Goal: Information Seeking & Learning: Find specific fact

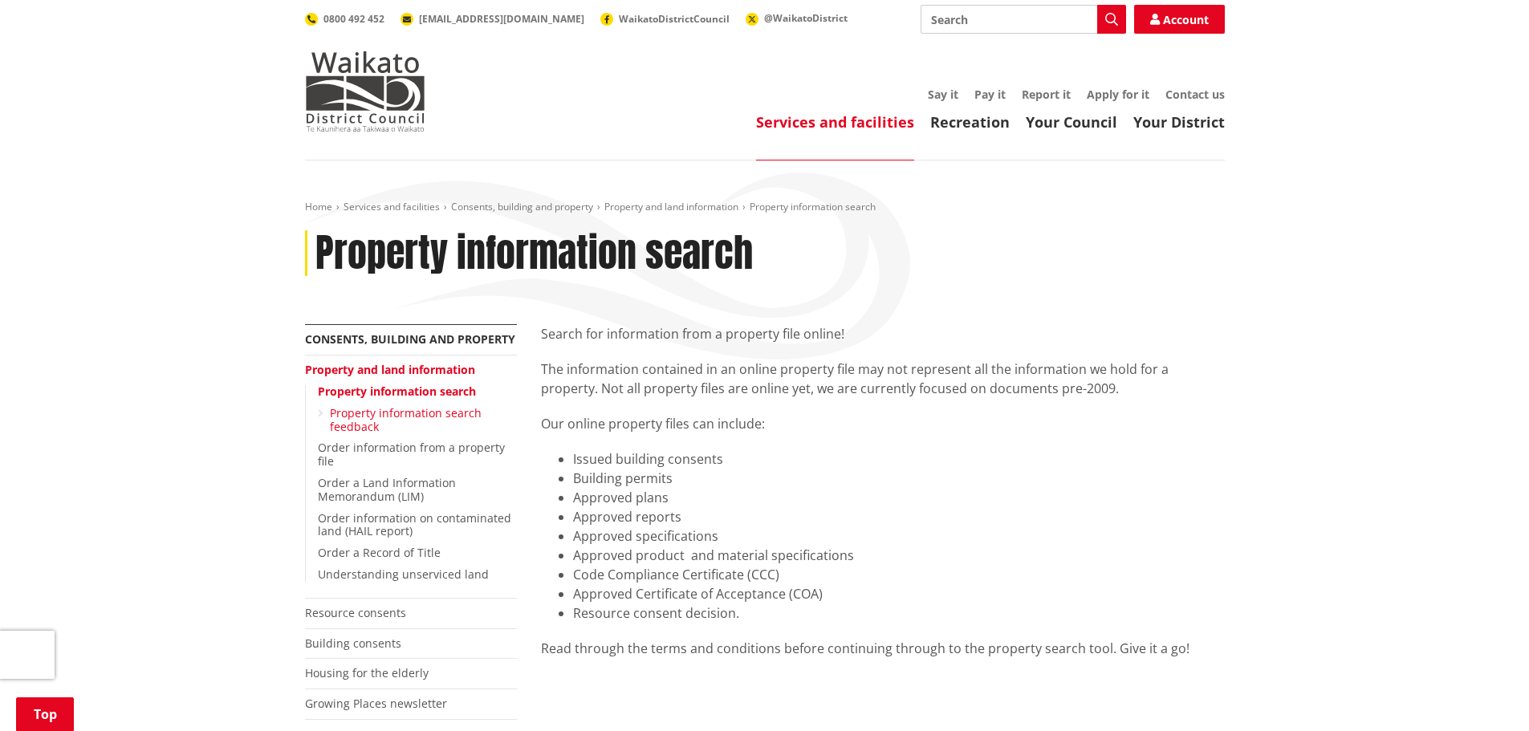
scroll to position [241, 0]
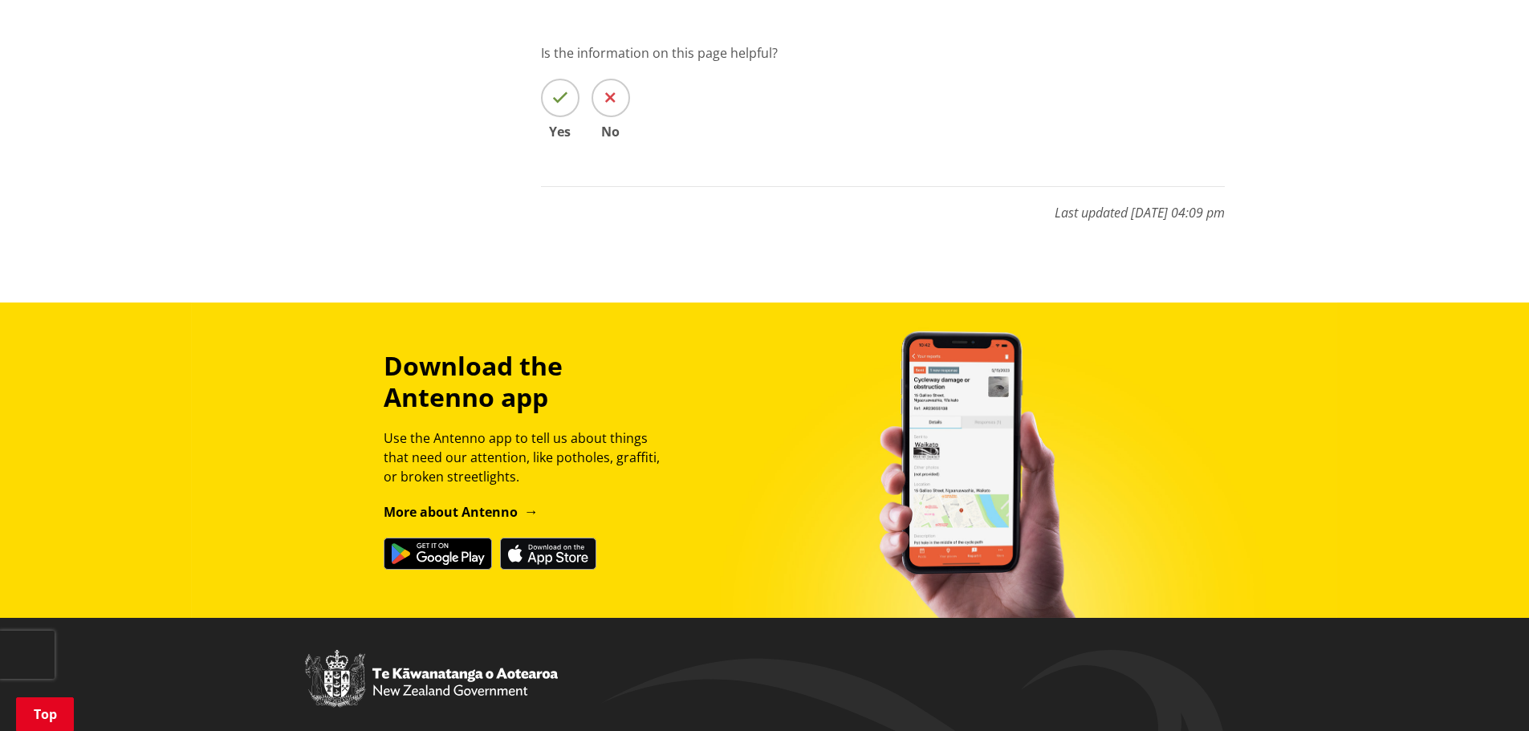
scroll to position [562, 0]
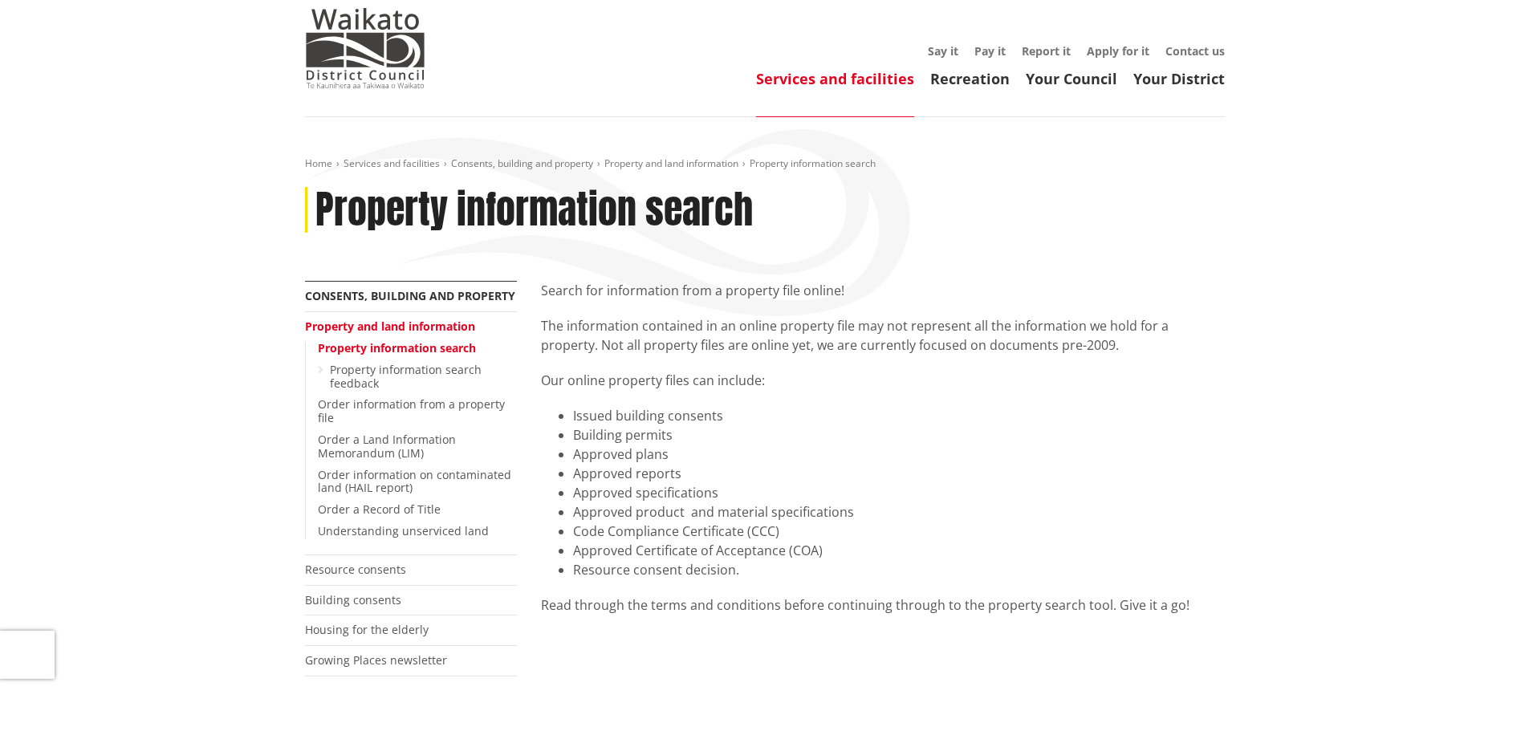
scroll to position [80, 0]
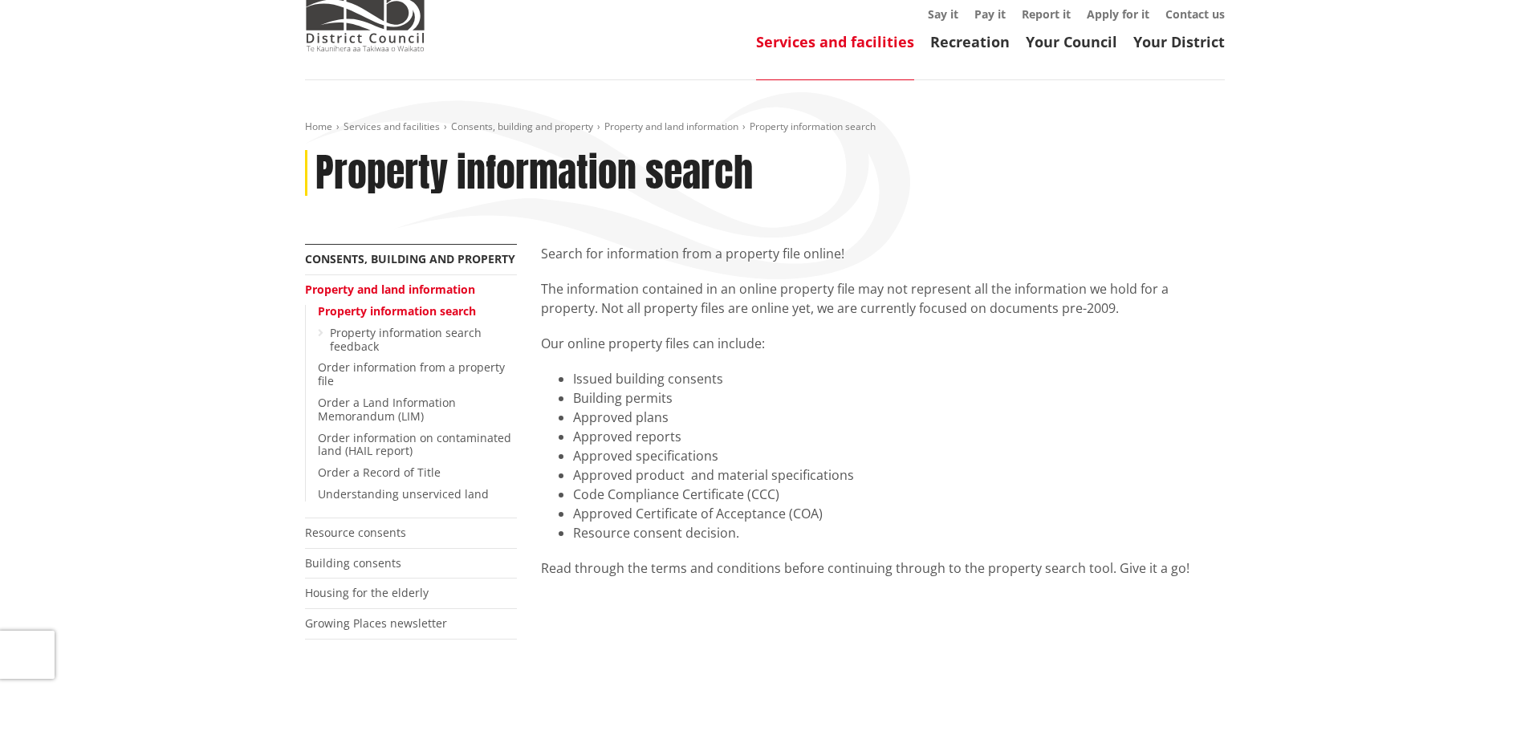
click at [378, 287] on link "Property and land information" at bounding box center [390, 289] width 170 height 15
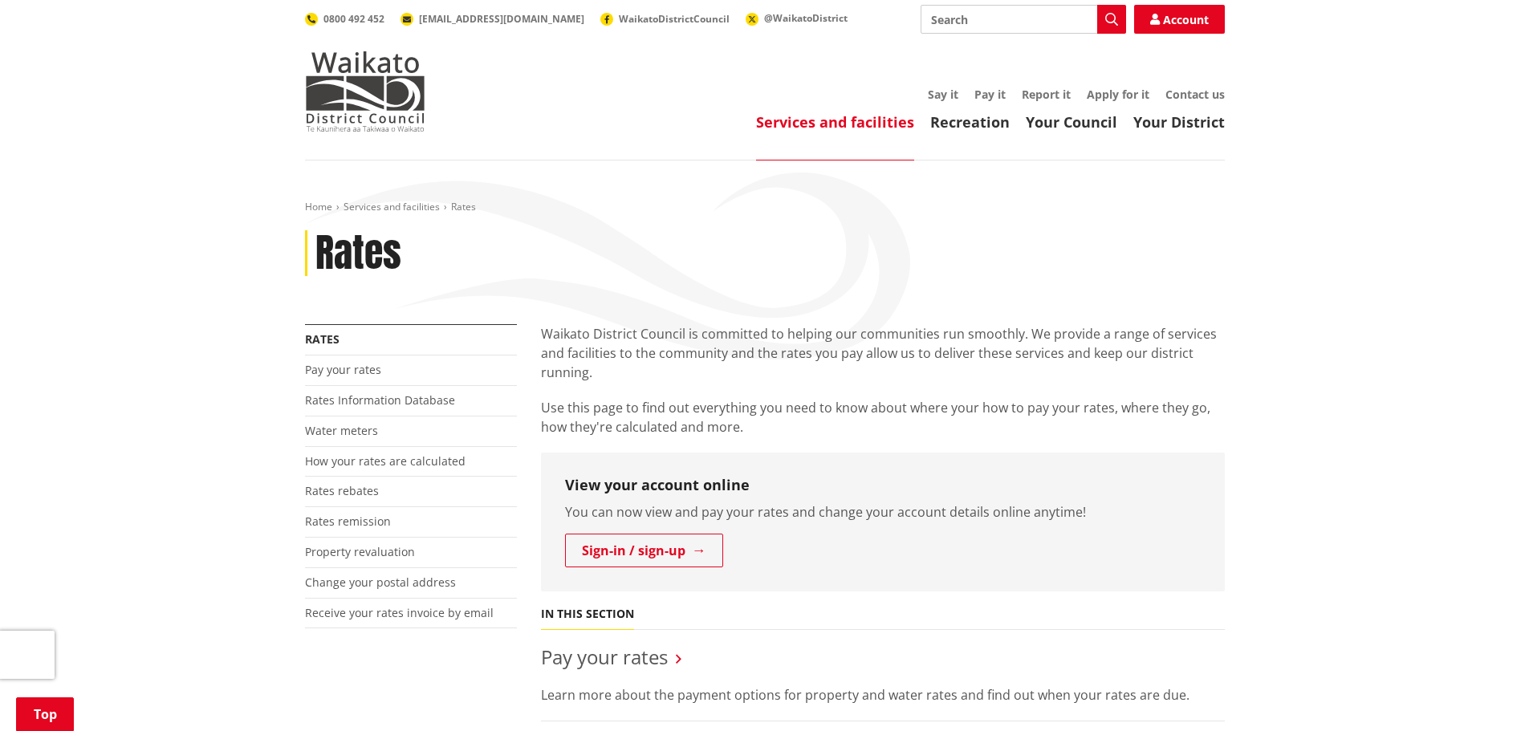
scroll to position [320, 0]
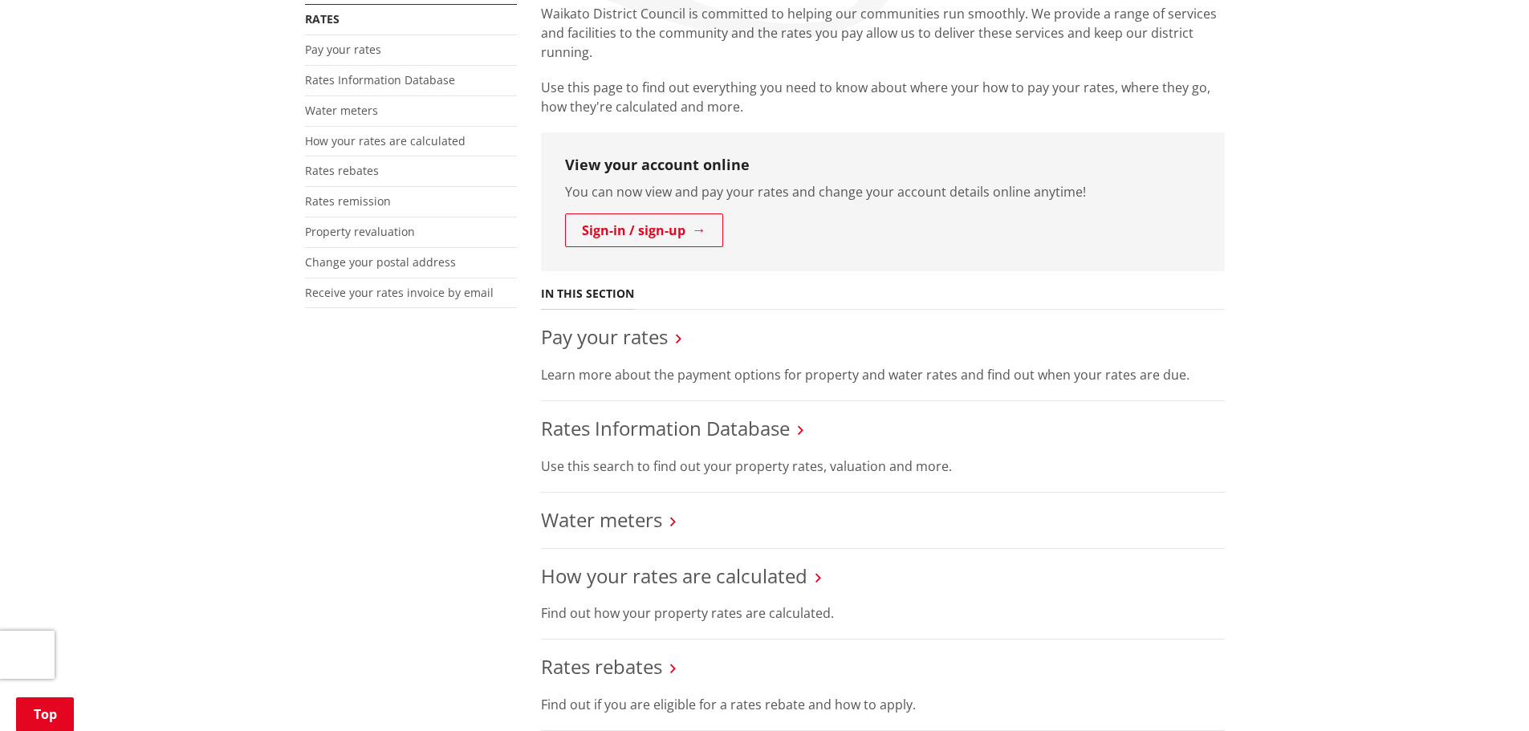
click at [847, 273] on div "Waikato District Council is committed to helping our communities run smoothly. …" at bounding box center [883, 655] width 708 height 1303
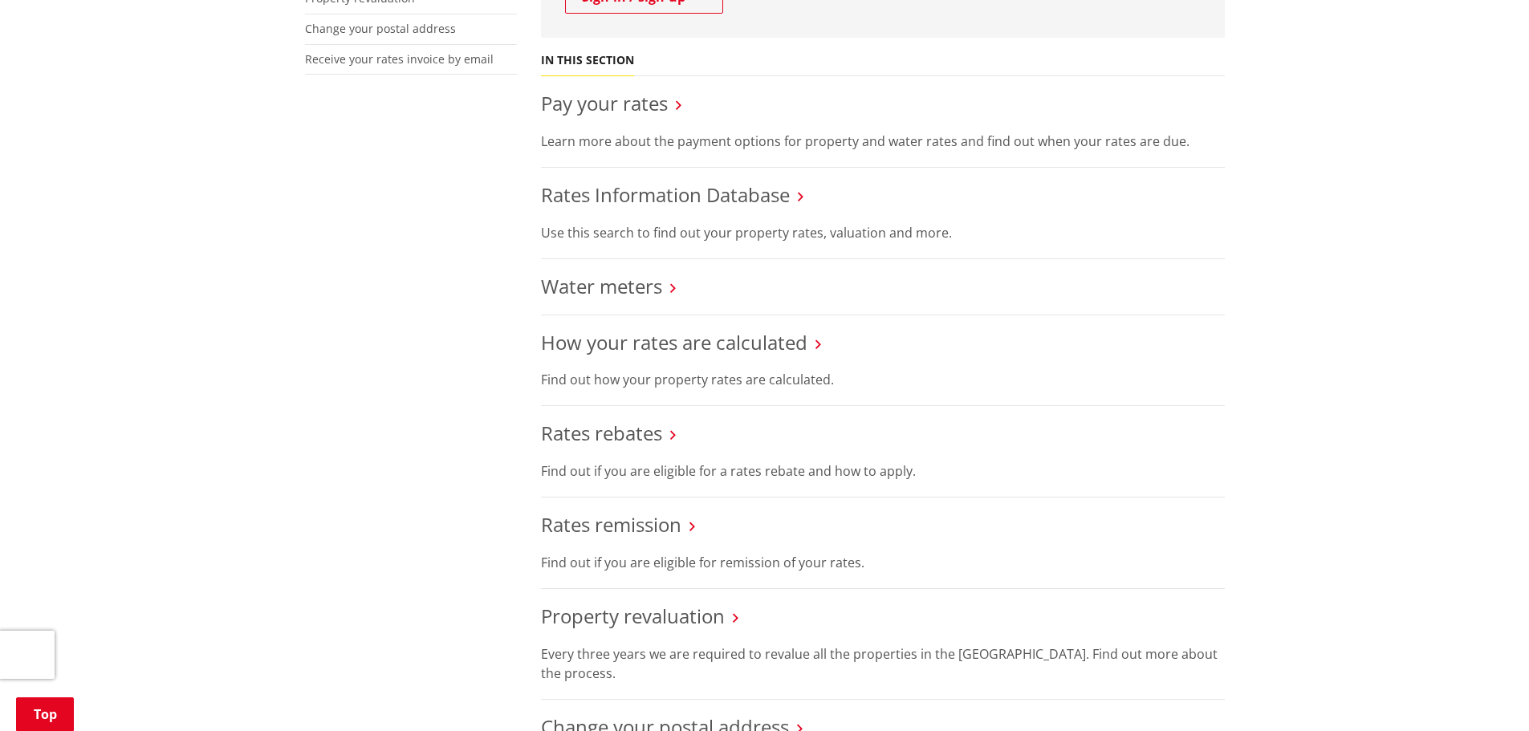
scroll to position [722, 0]
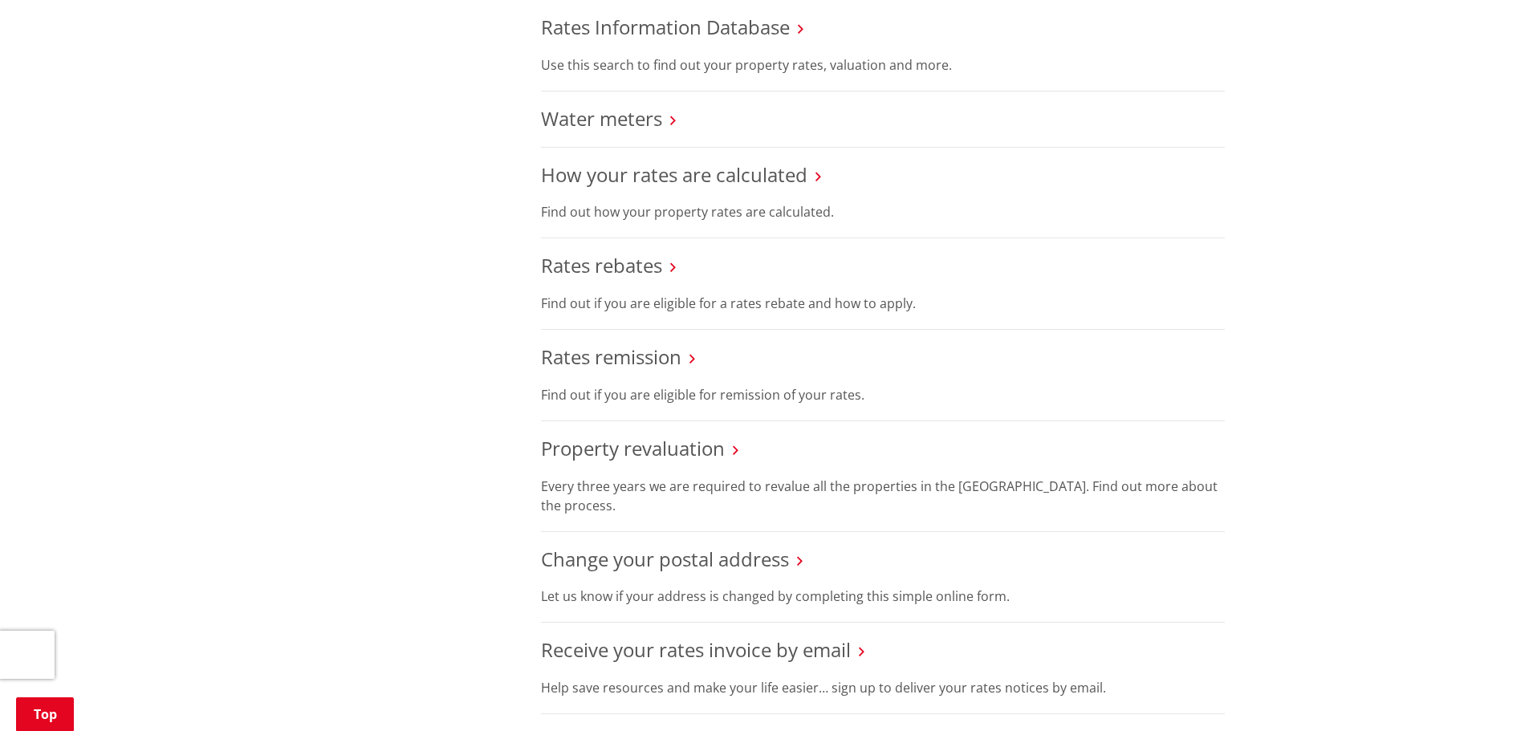
click at [911, 420] on li "Rates remission Find out if you are eligible for remission of your rates." at bounding box center [883, 376] width 684 height 92
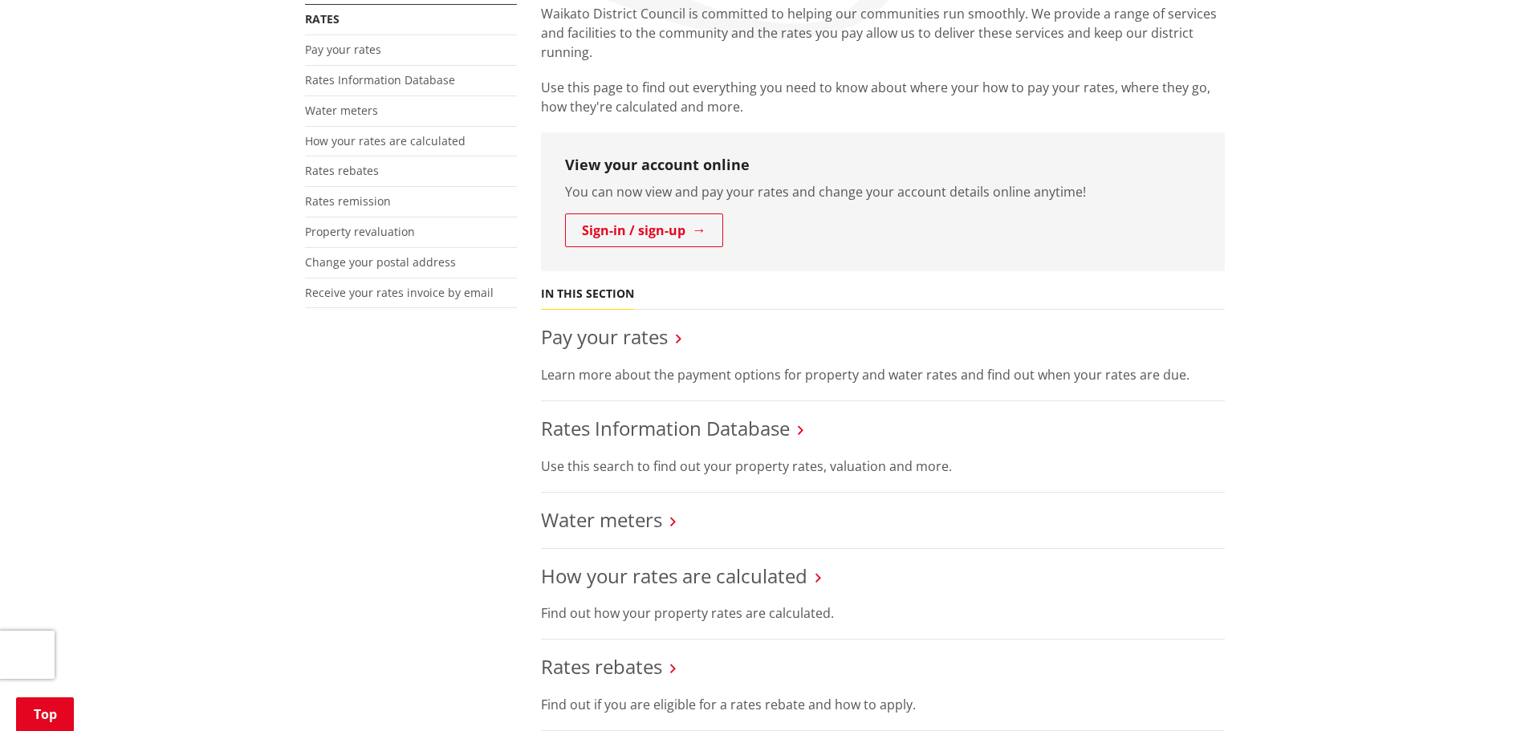
scroll to position [0, 0]
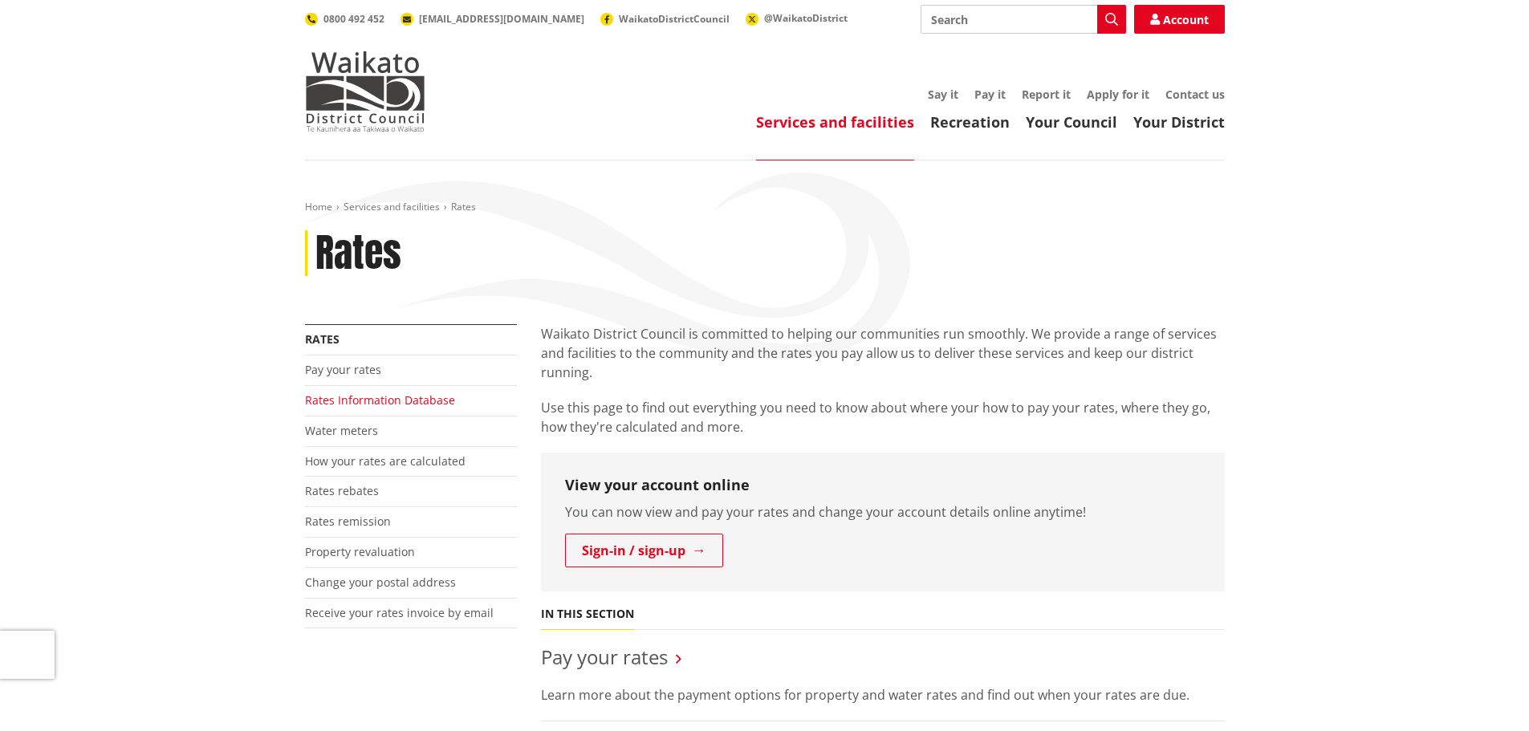
click at [422, 401] on link "Rates Information Database" at bounding box center [380, 399] width 150 height 15
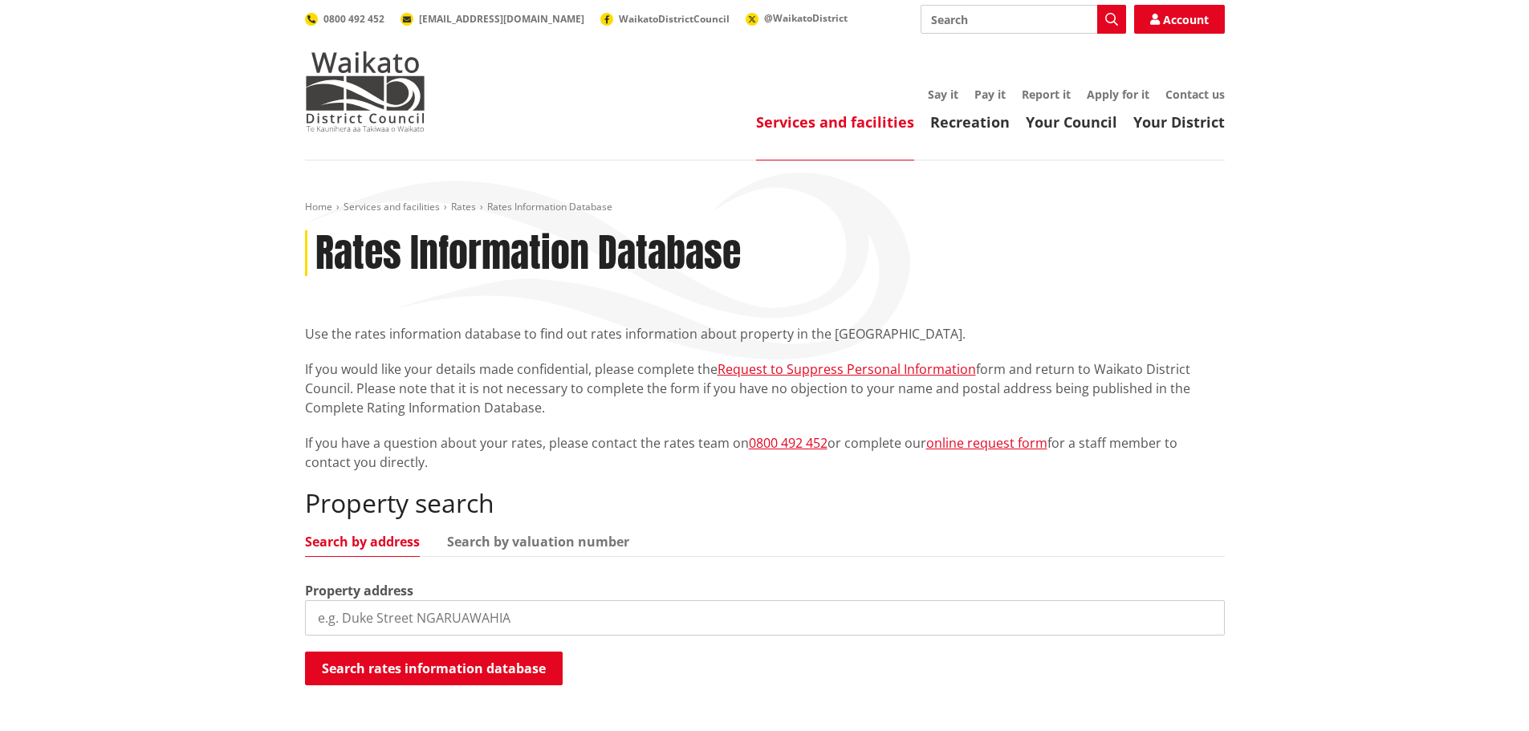
click at [356, 613] on input "search" at bounding box center [765, 617] width 920 height 35
type input "644 churchill east road"
click at [417, 666] on button "Search rates information database" at bounding box center [434, 669] width 258 height 34
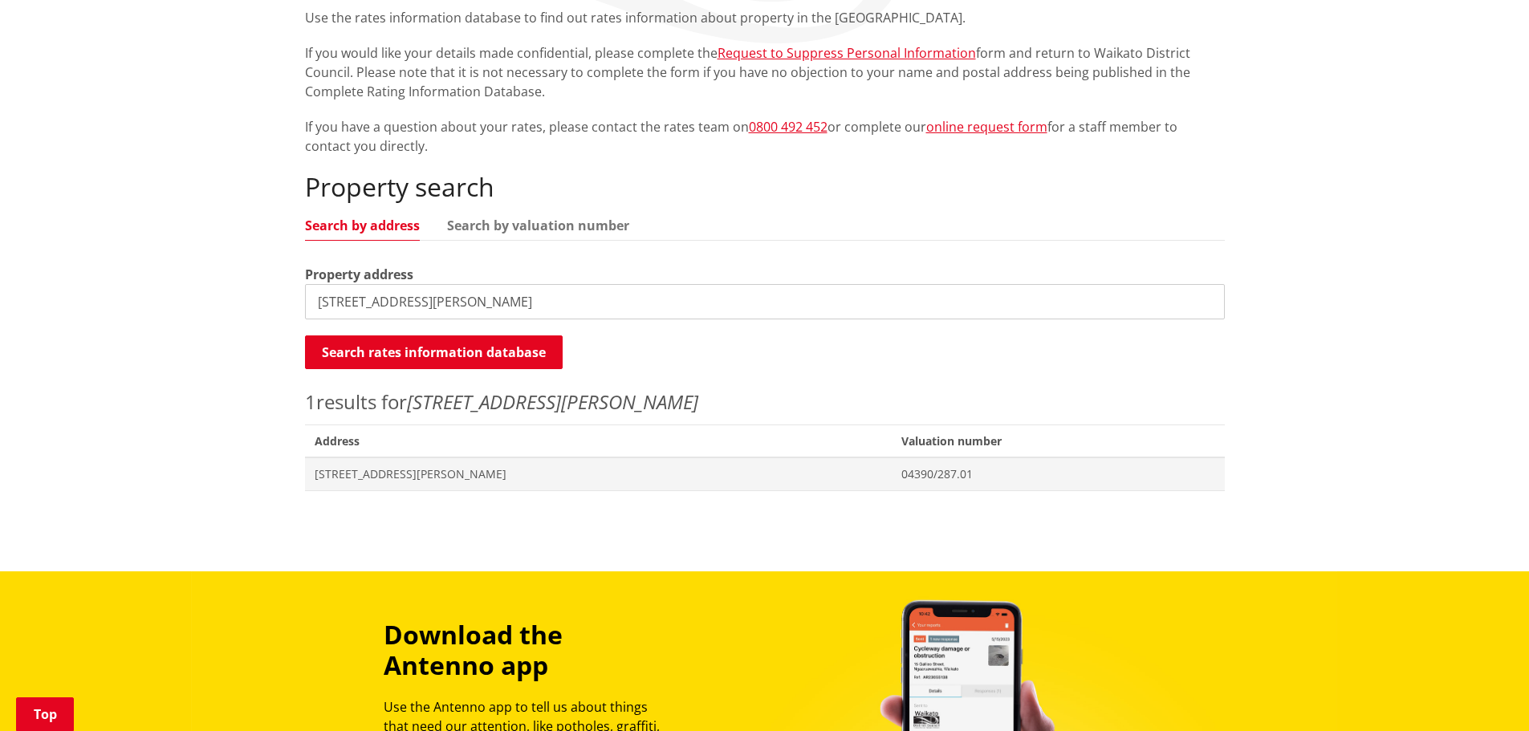
scroll to position [321, 0]
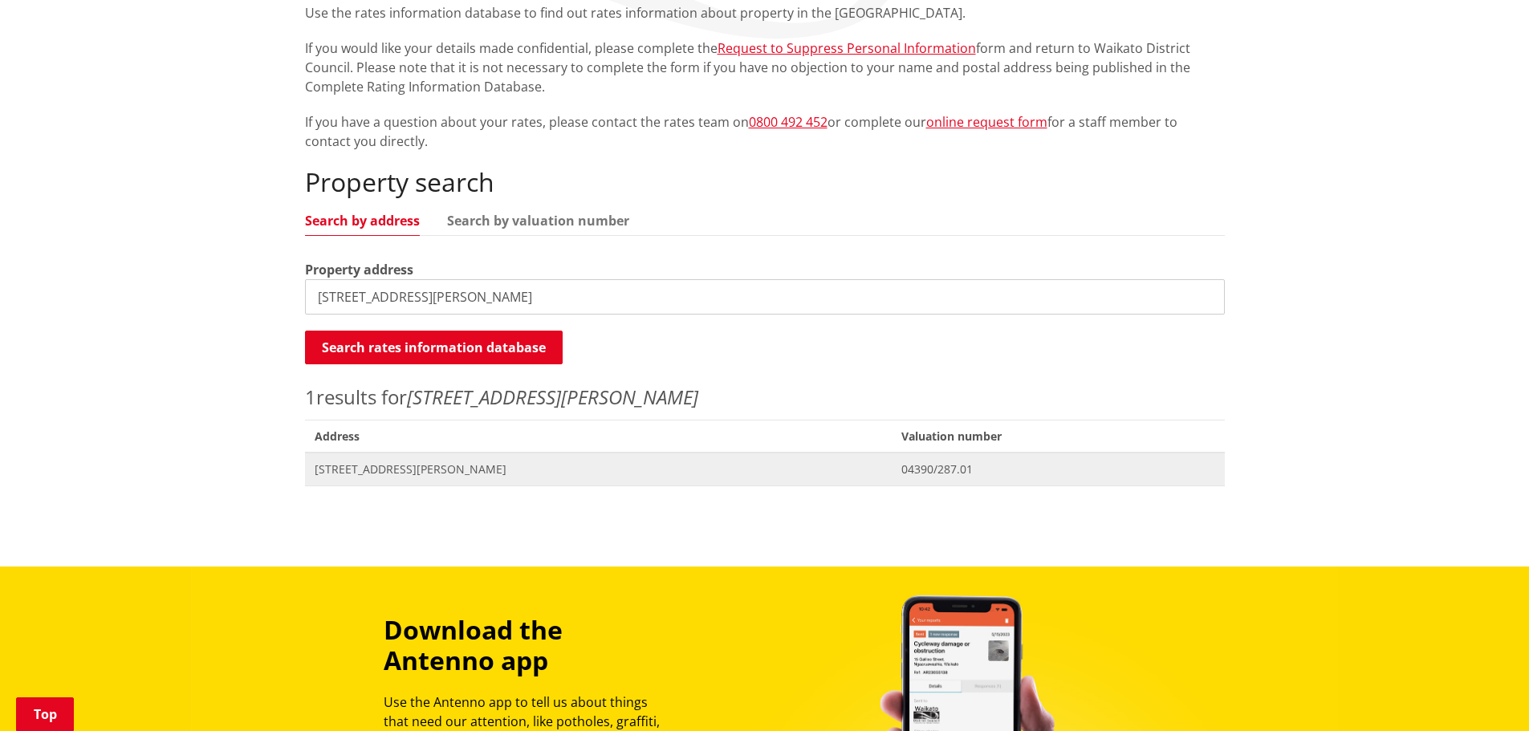
click at [382, 470] on span "644 Churchill East Road TE KAUWHATA" at bounding box center [599, 470] width 568 height 16
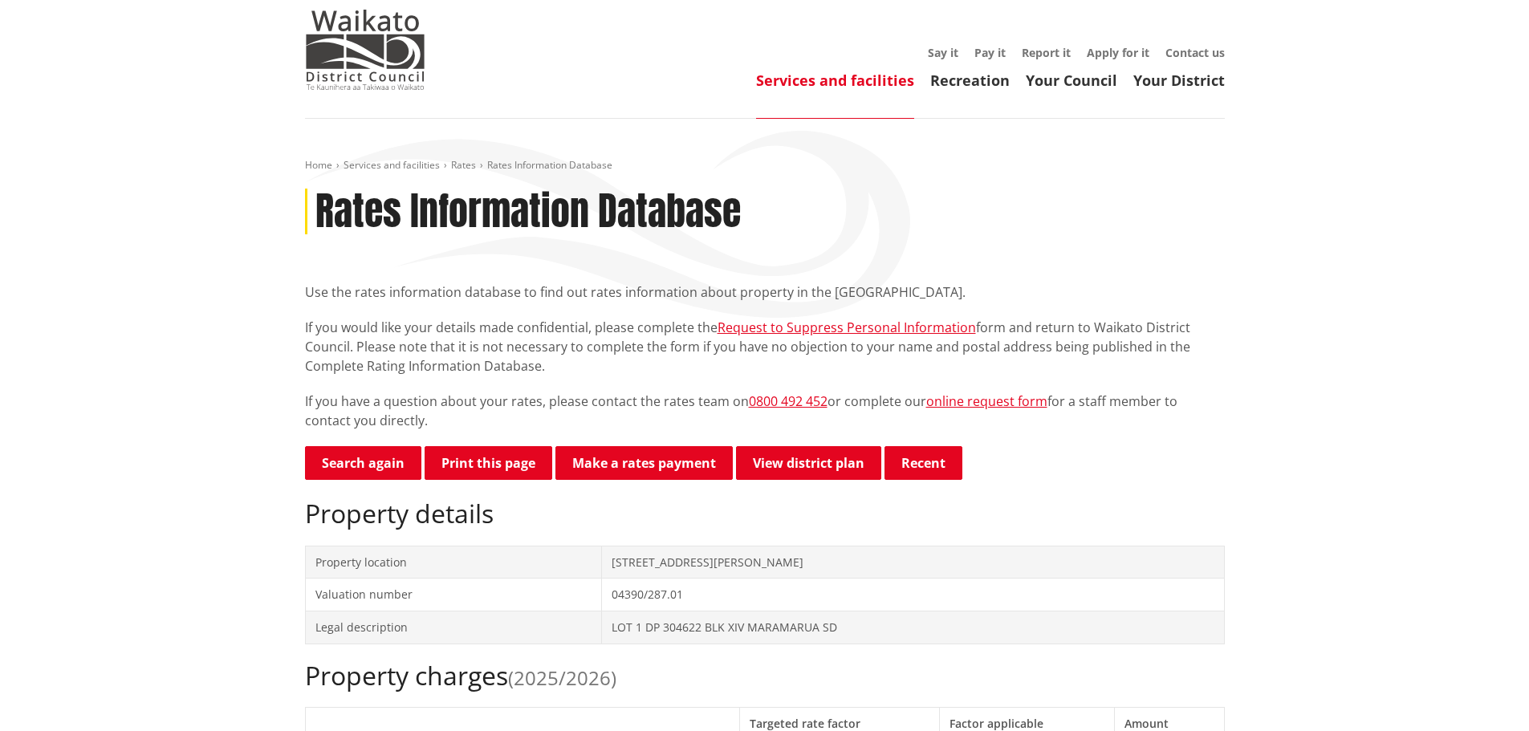
scroll to position [161, 0]
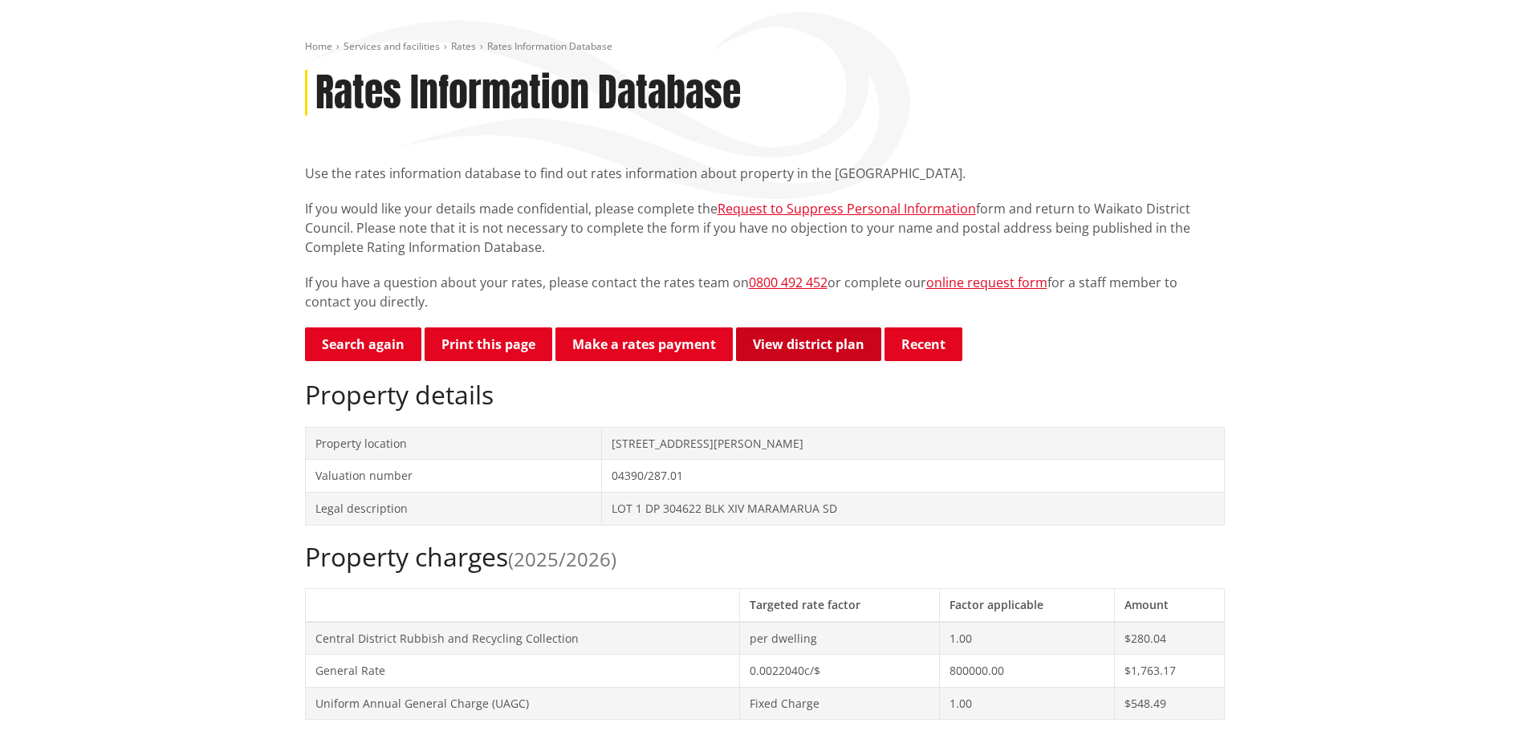
click at [836, 349] on link "View district plan" at bounding box center [808, 344] width 145 height 34
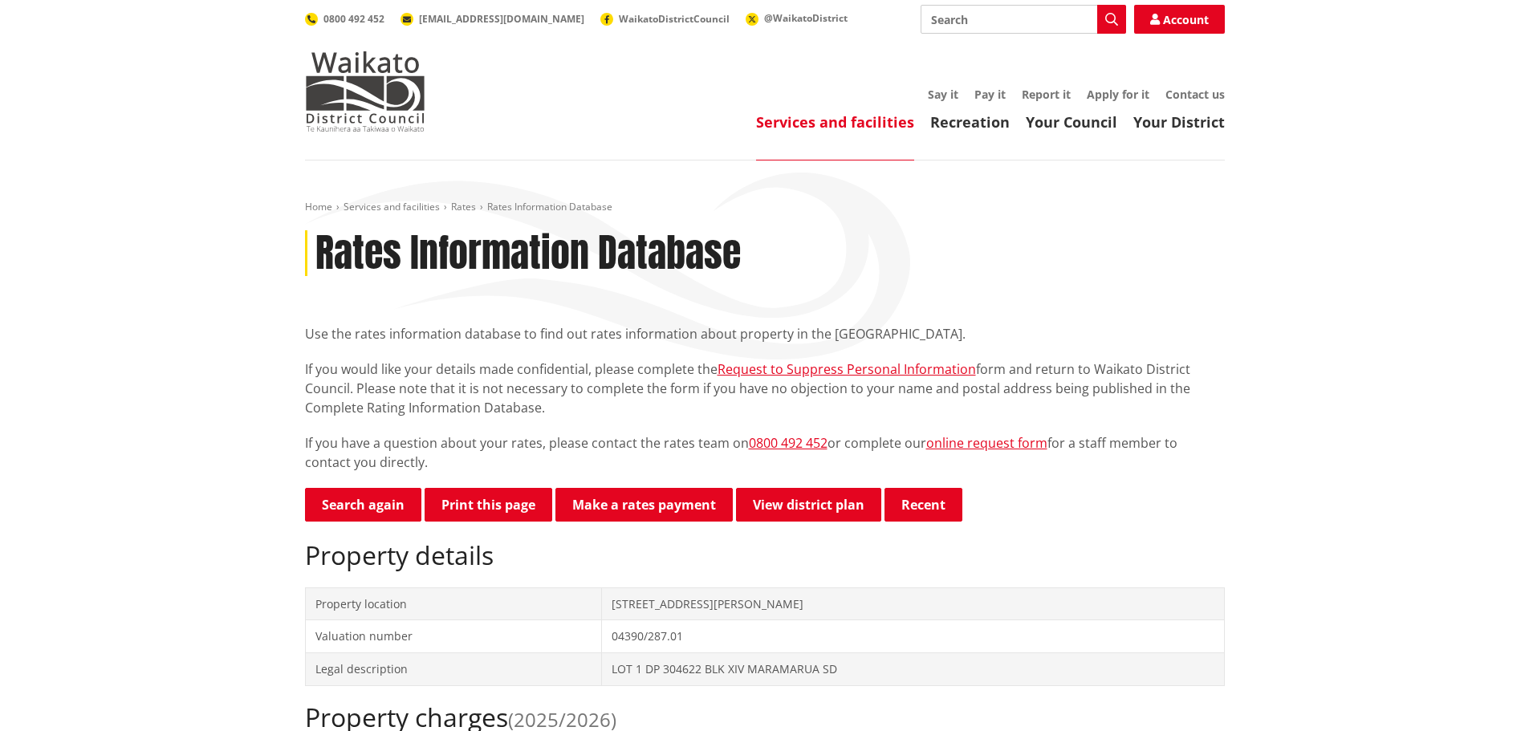
scroll to position [80, 0]
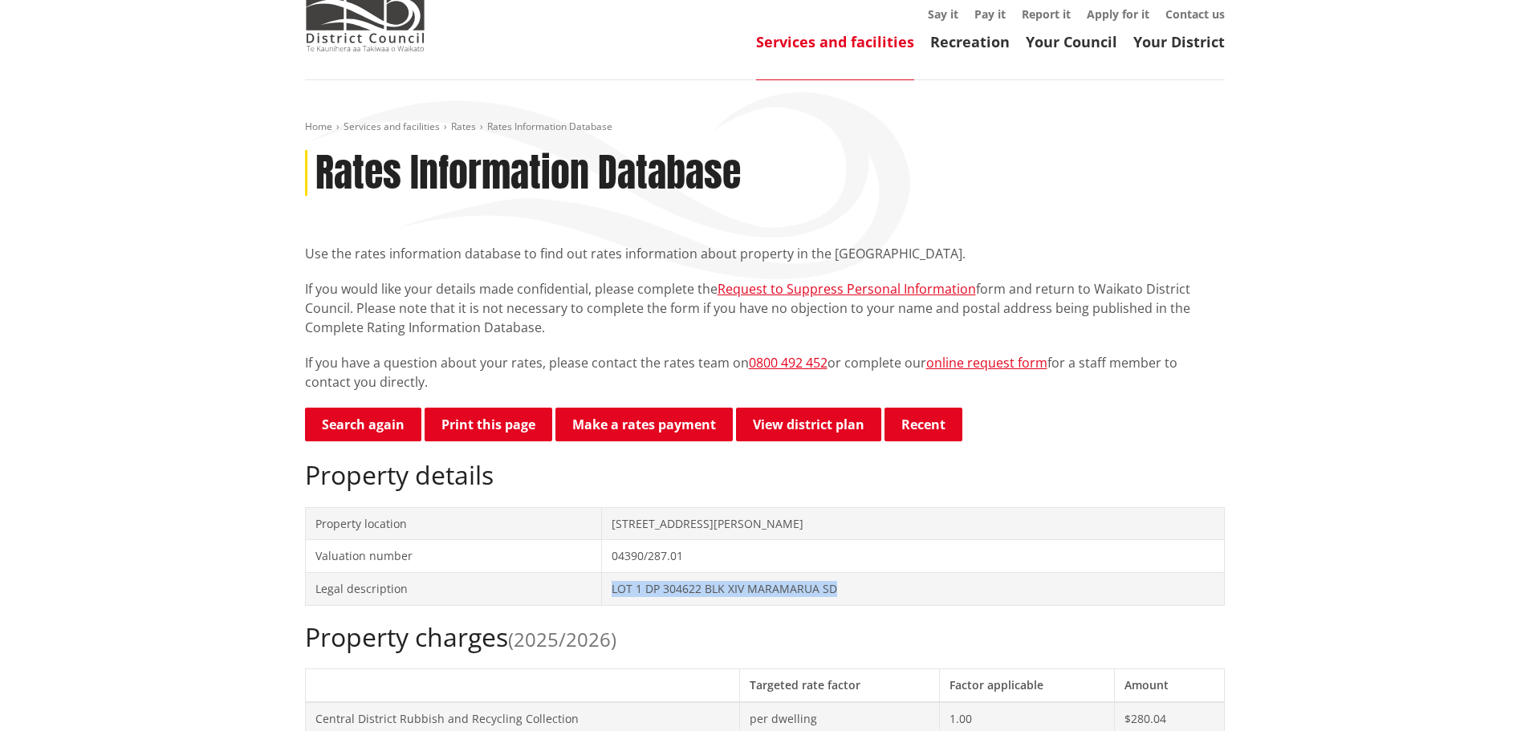
drag, startPoint x: 609, startPoint y: 588, endPoint x: 843, endPoint y: 590, distance: 233.6
click at [843, 590] on td "LOT 1 DP 304622 BLK XIV MARAMARUA SD" at bounding box center [913, 588] width 622 height 33
click at [934, 588] on div "Copy" at bounding box center [933, 588] width 43 height 24
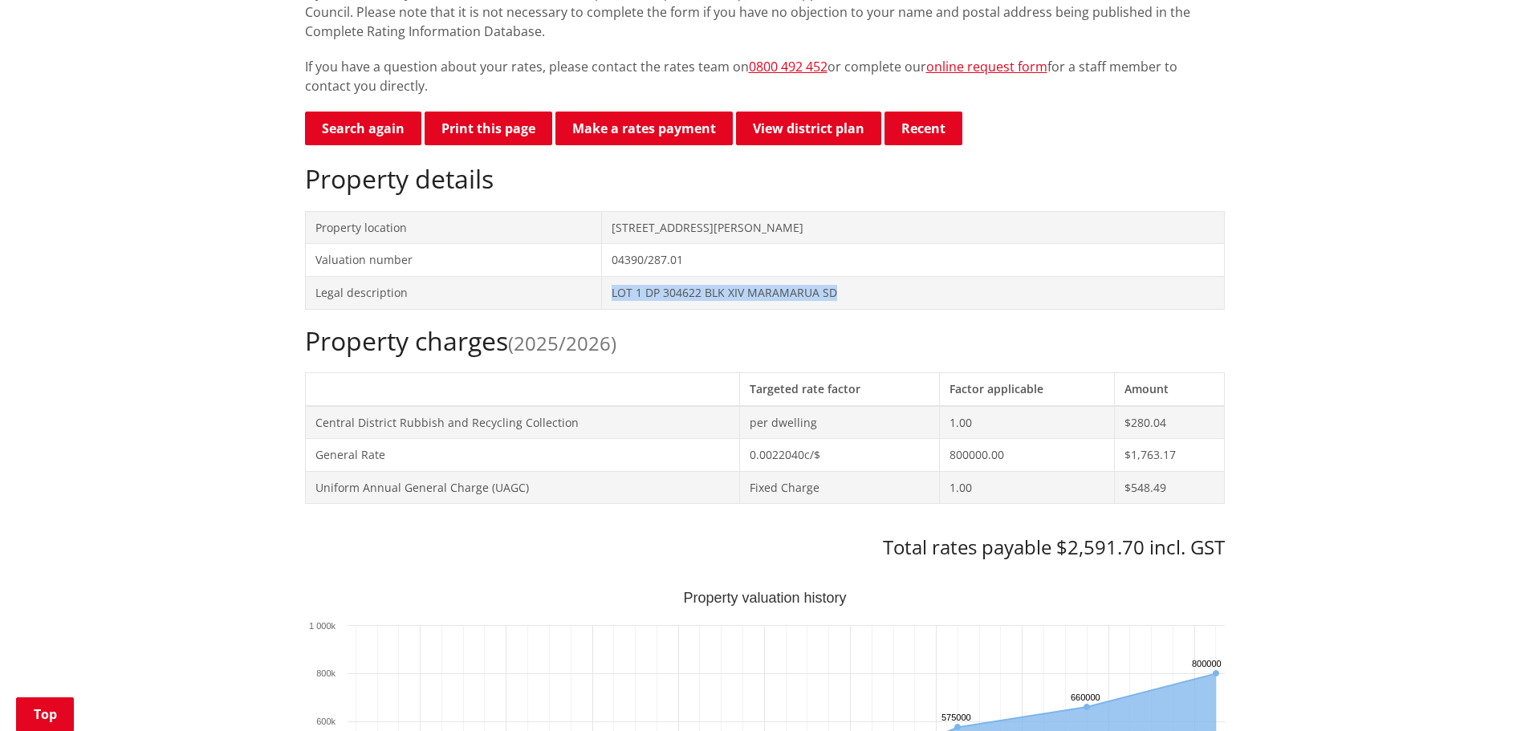
scroll to position [401, 0]
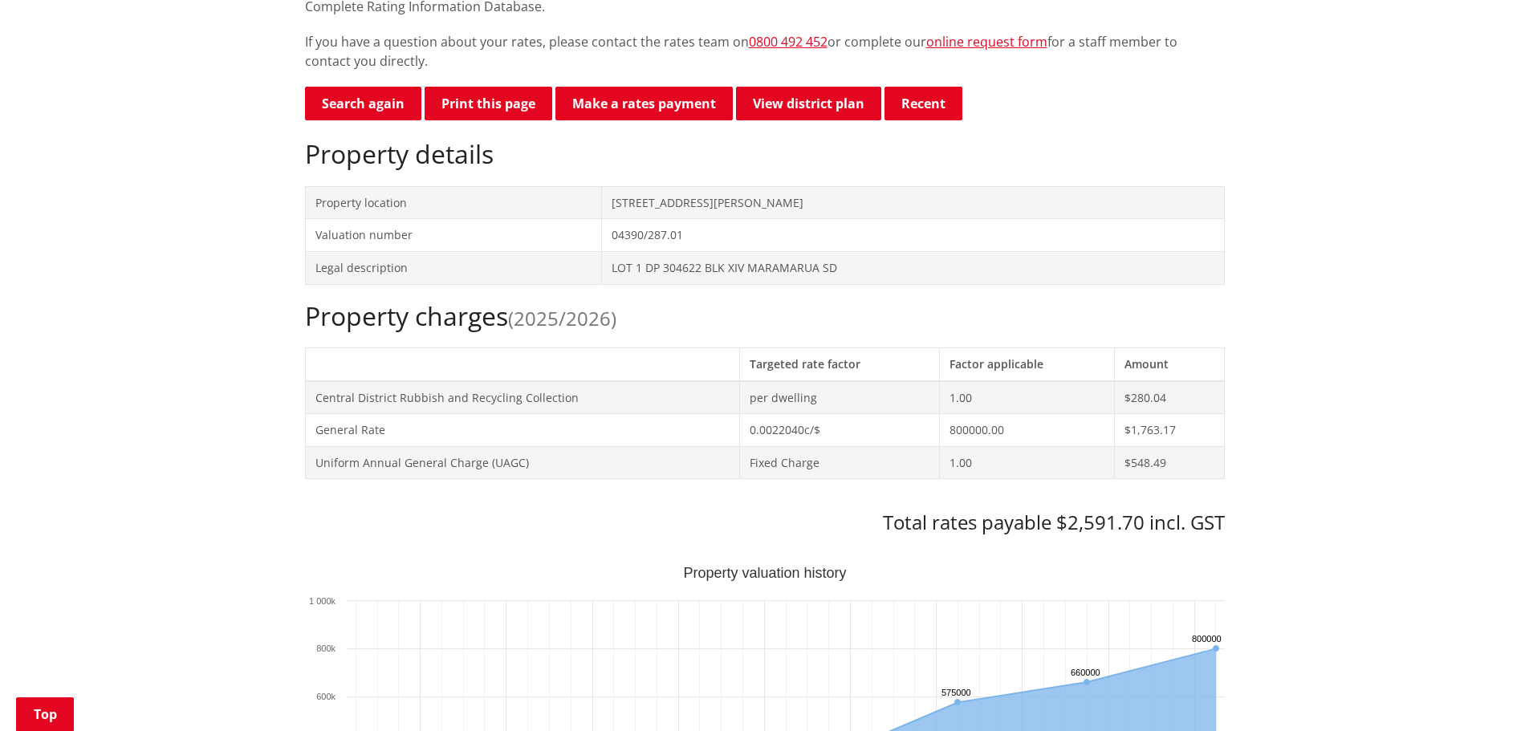
click at [682, 339] on div "Property charges (2025/2026) Targeted rate factor Factor applicable Amount Cent…" at bounding box center [765, 418] width 920 height 234
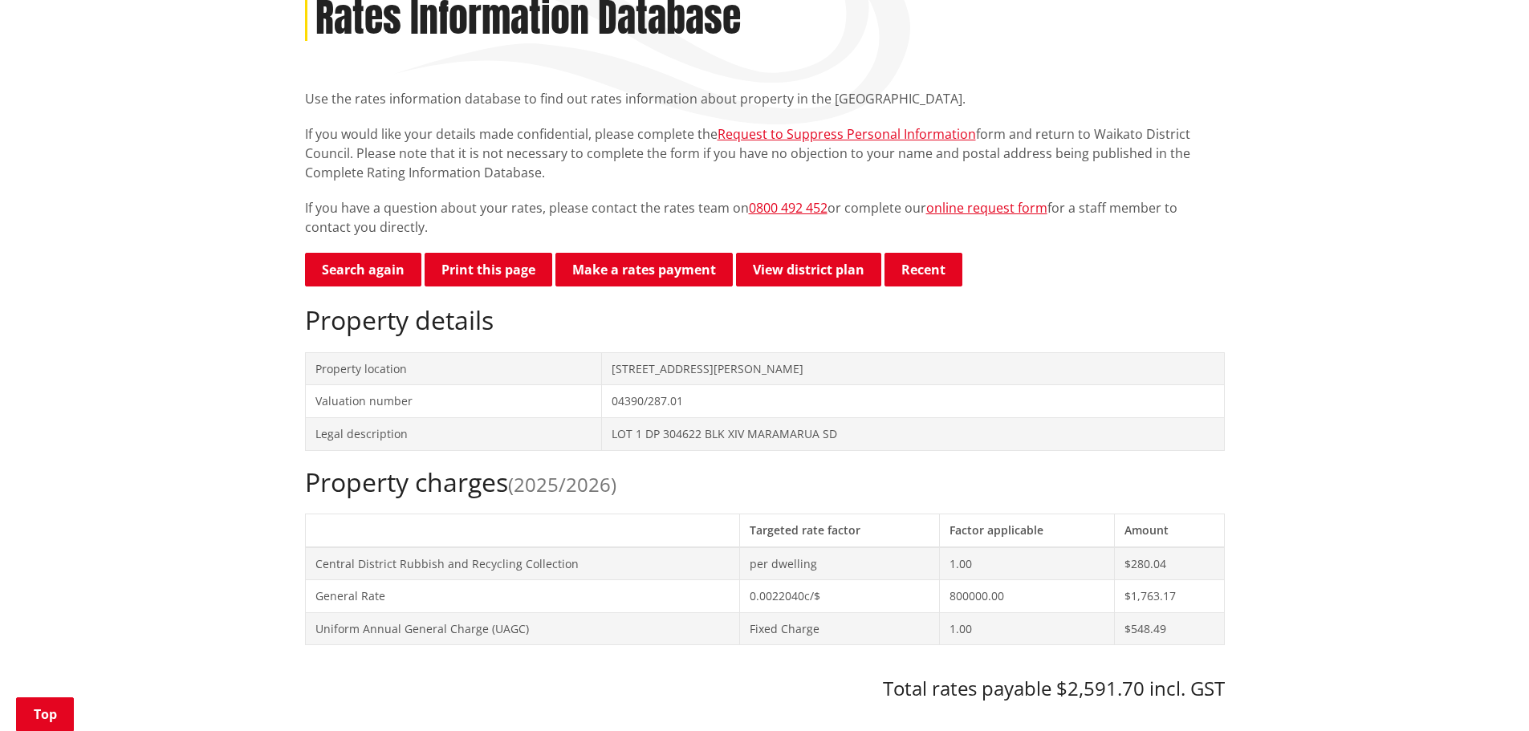
scroll to position [0, 0]
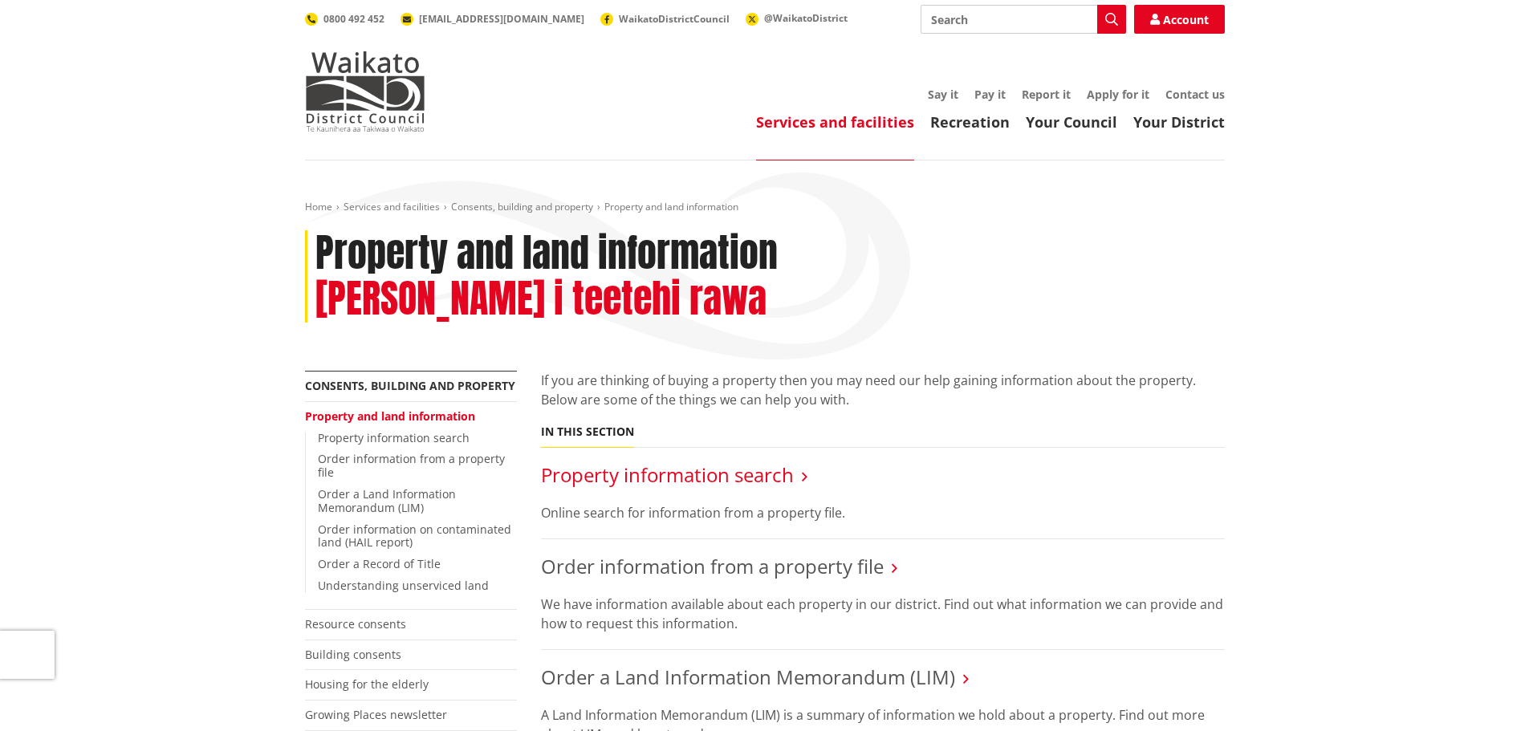
click at [713, 462] on link "Property information search" at bounding box center [667, 475] width 253 height 26
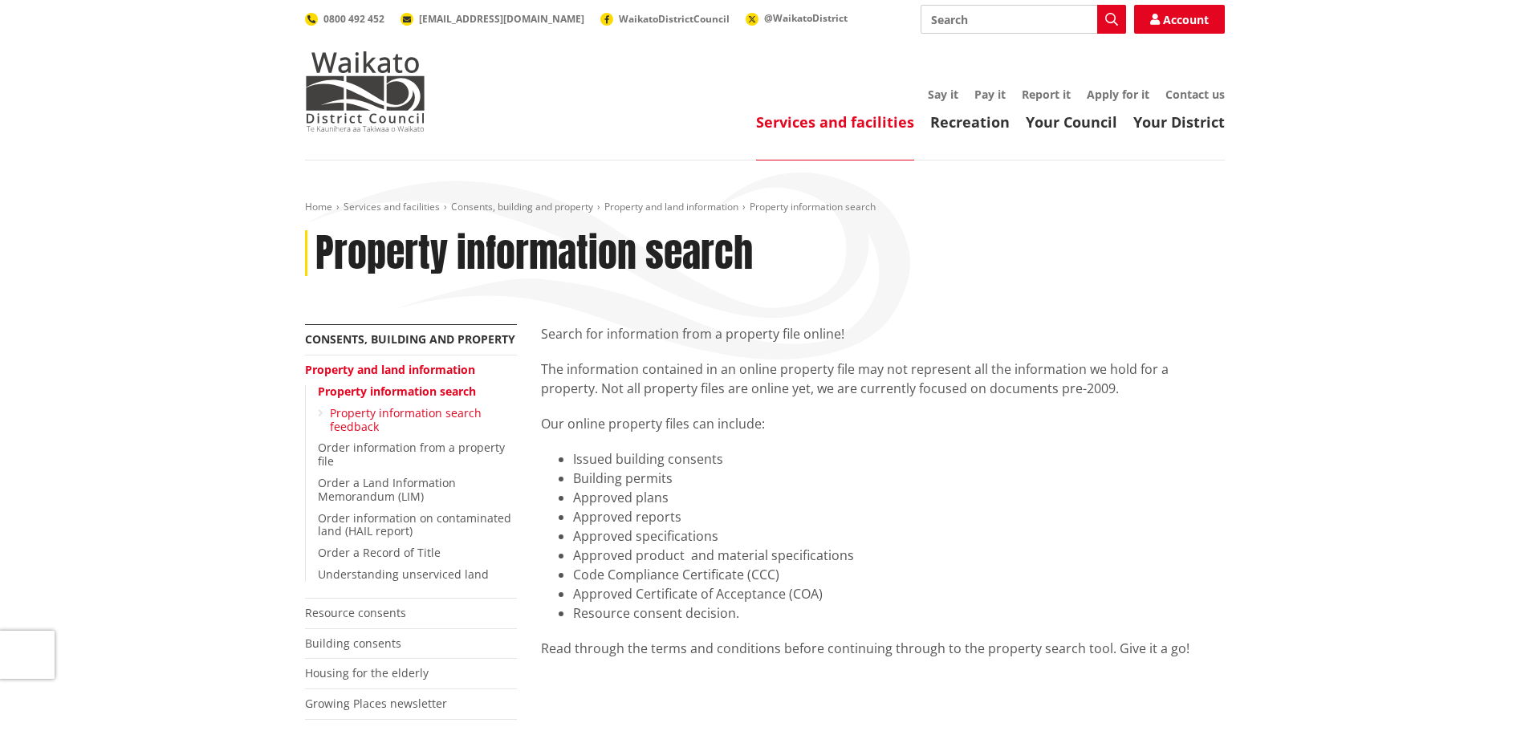
click at [433, 417] on link "Property information search feedback" at bounding box center [406, 419] width 152 height 29
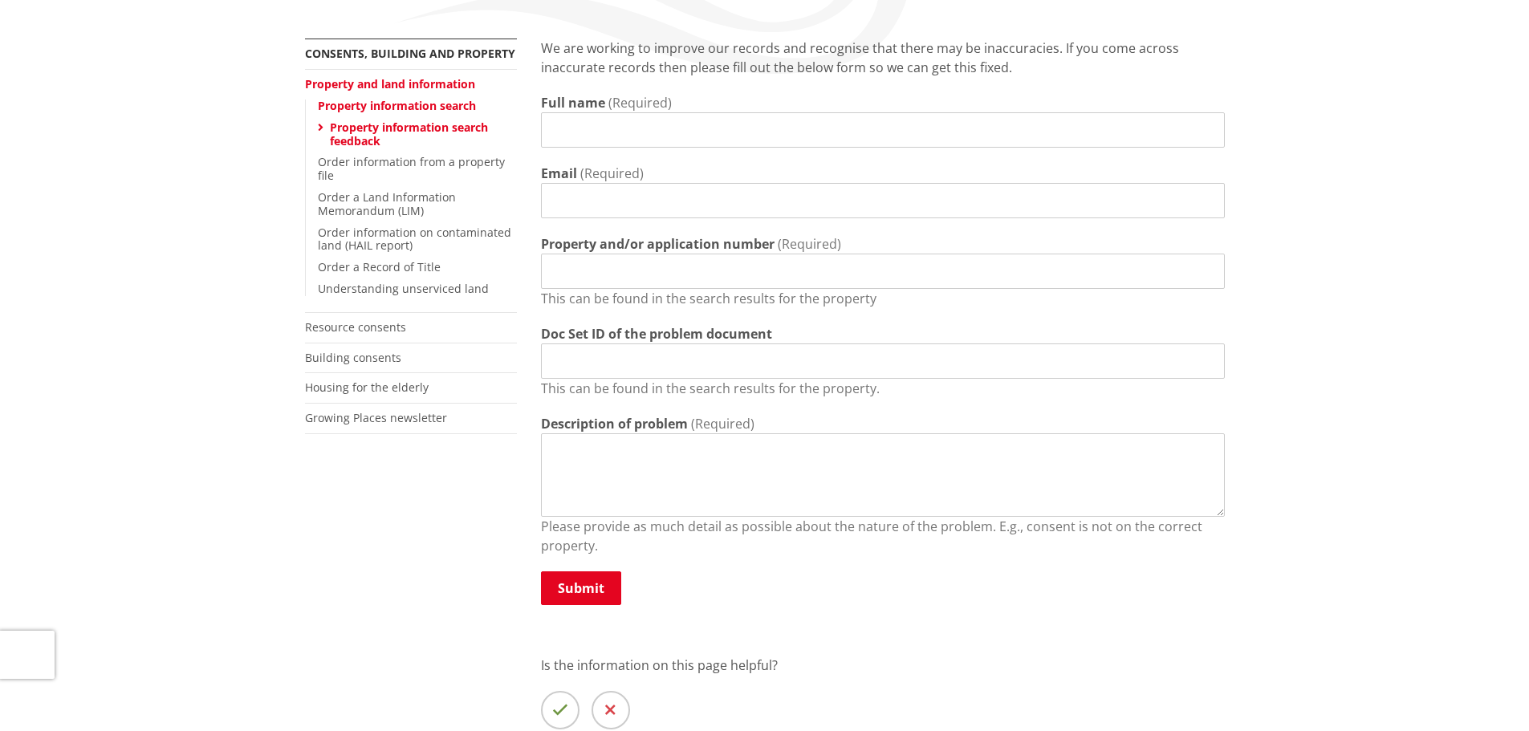
scroll to position [80, 0]
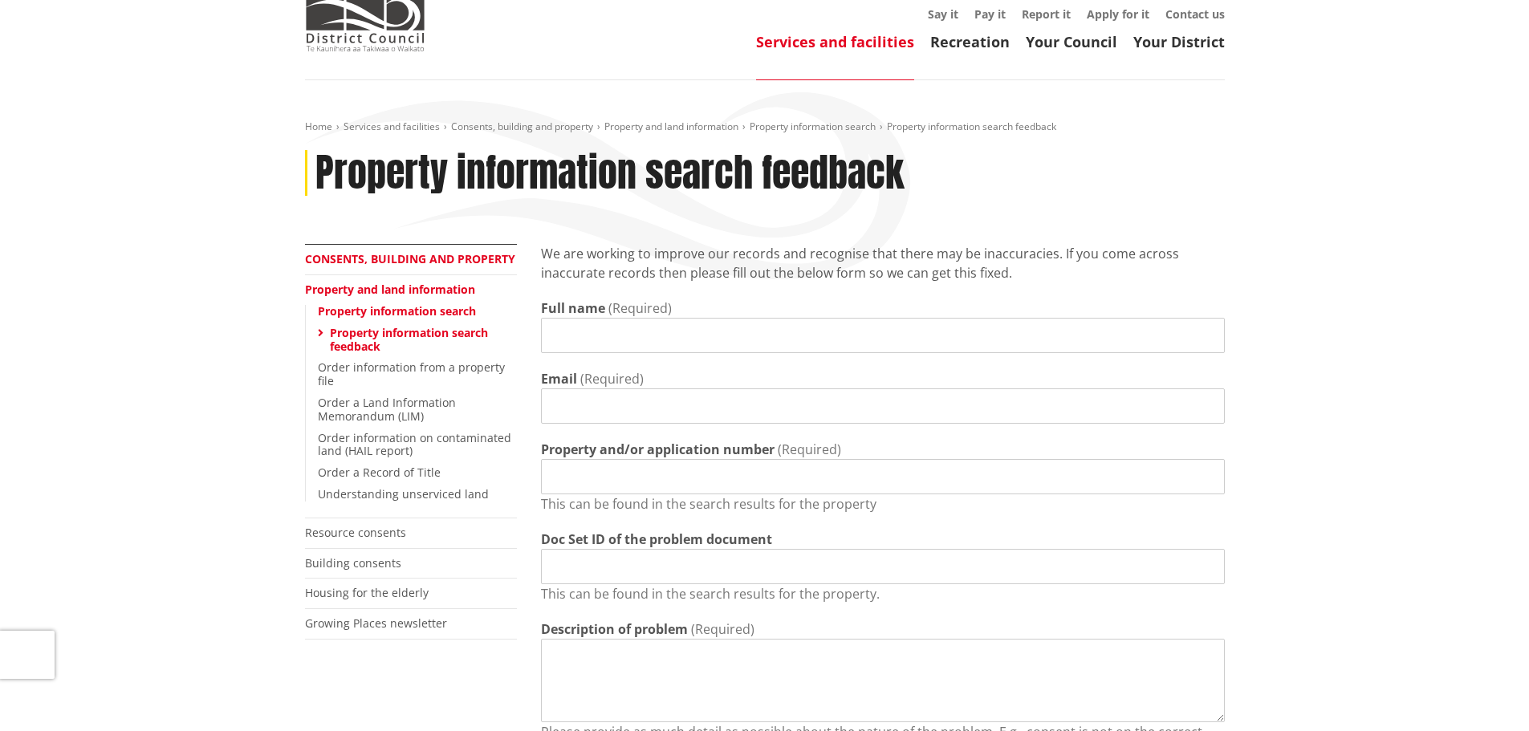
click at [386, 259] on link "Consents, building and property" at bounding box center [410, 258] width 210 height 15
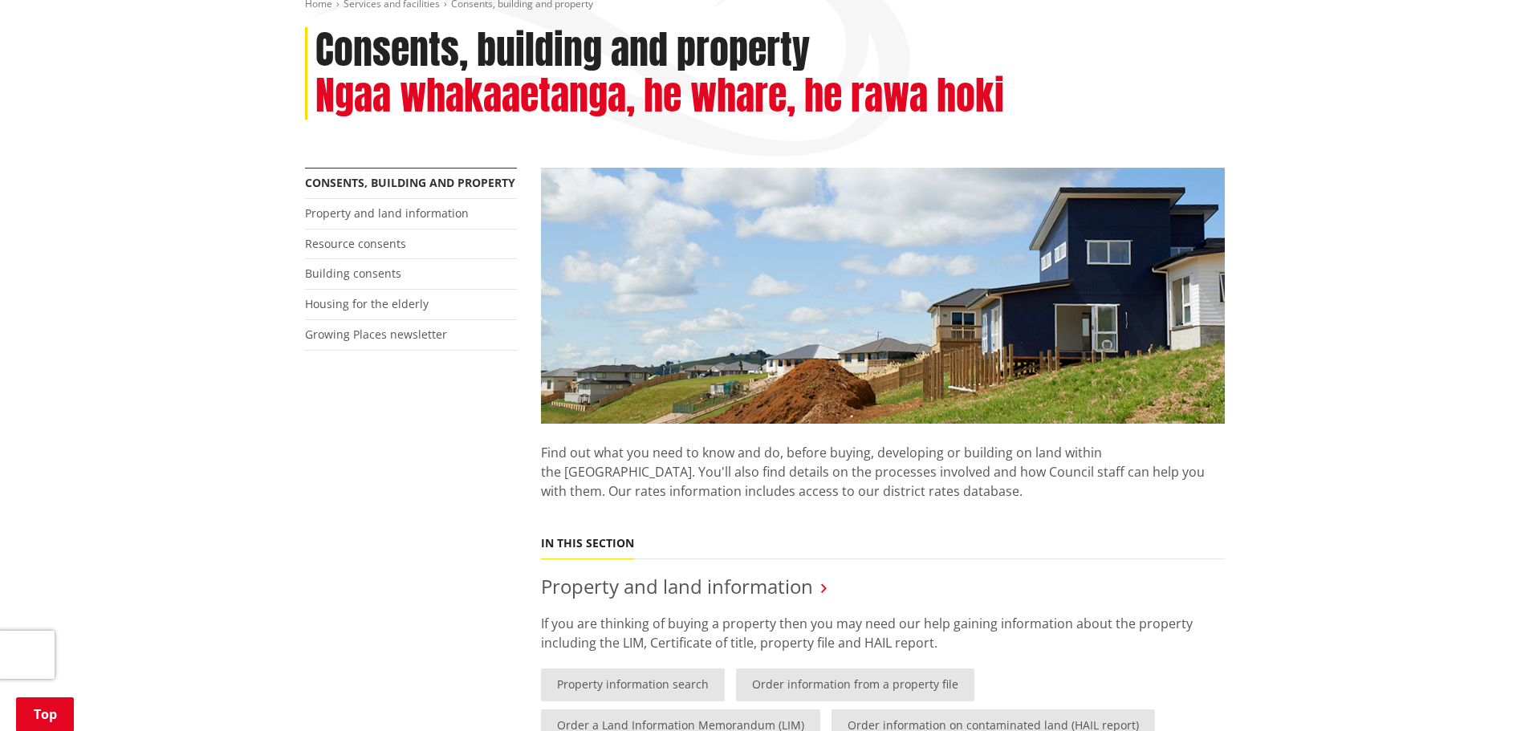
scroll to position [482, 0]
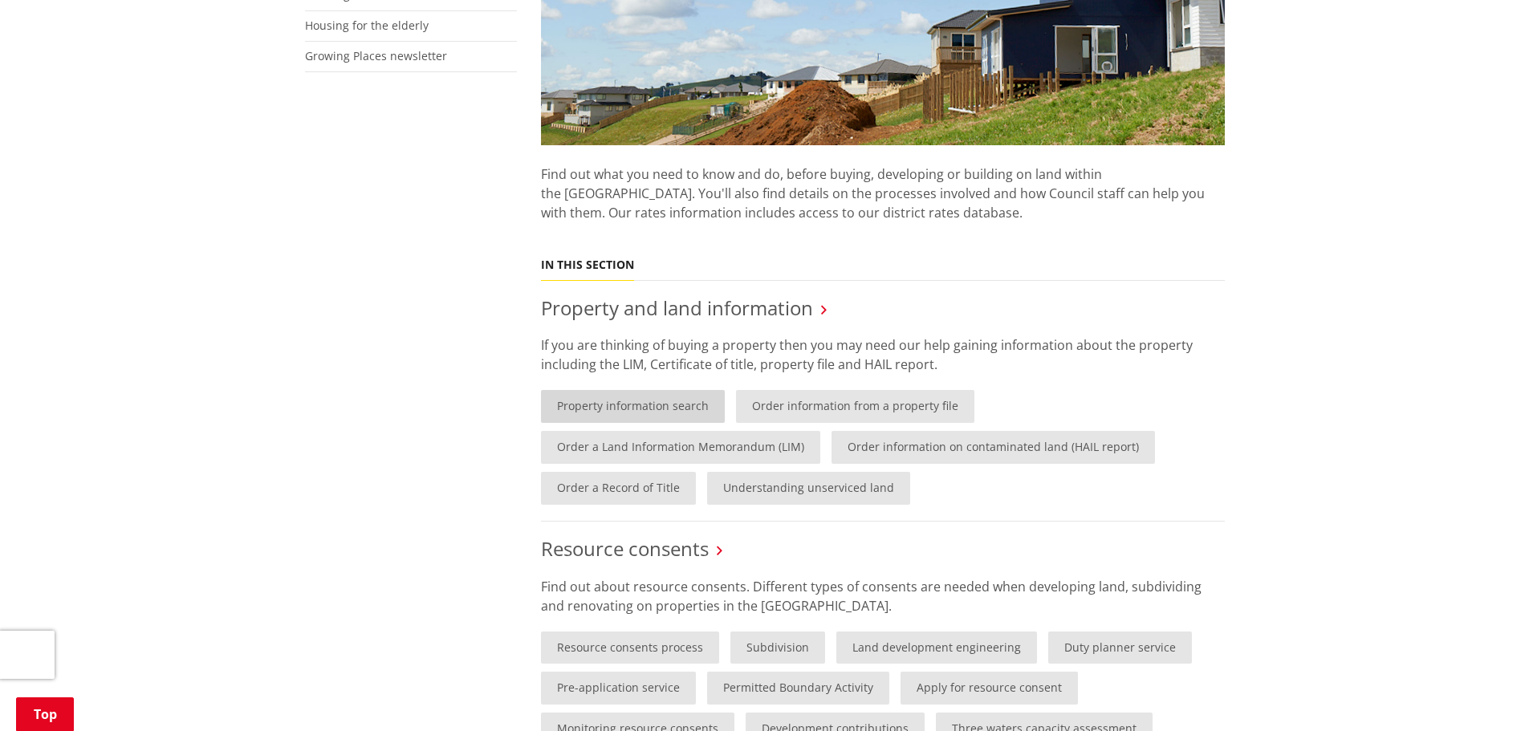
click at [616, 408] on link "Property information search" at bounding box center [633, 406] width 184 height 33
